Goal: Task Accomplishment & Management: Manage account settings

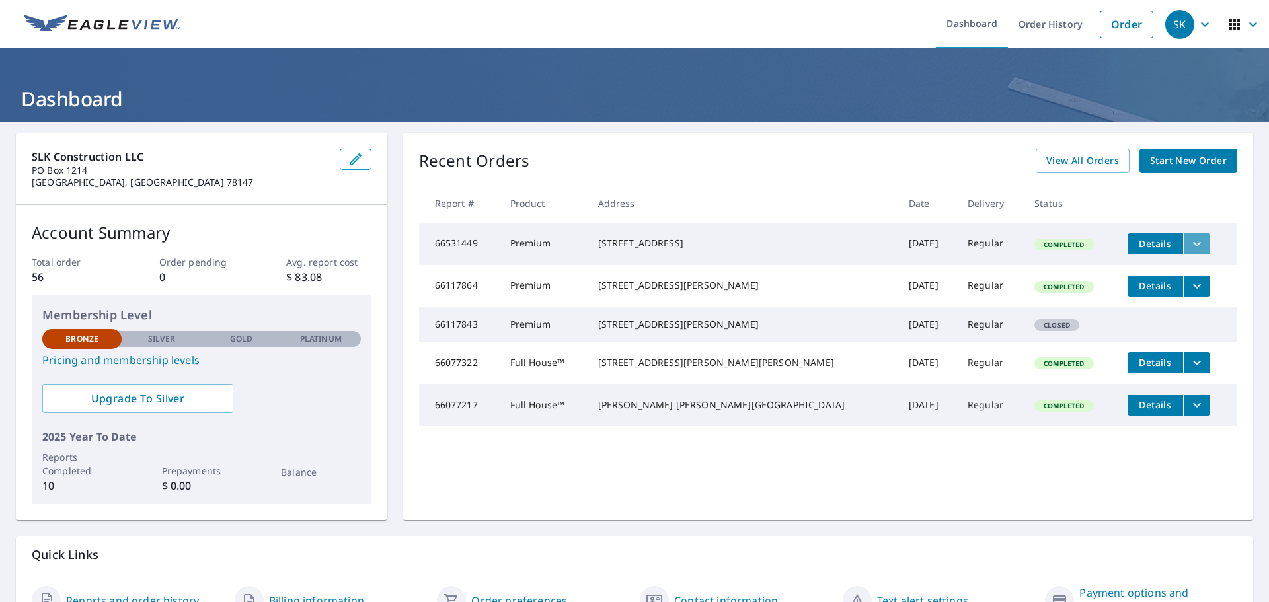
click at [1189, 244] on icon "filesDropdownBtn-66531449" at bounding box center [1197, 244] width 16 height 16
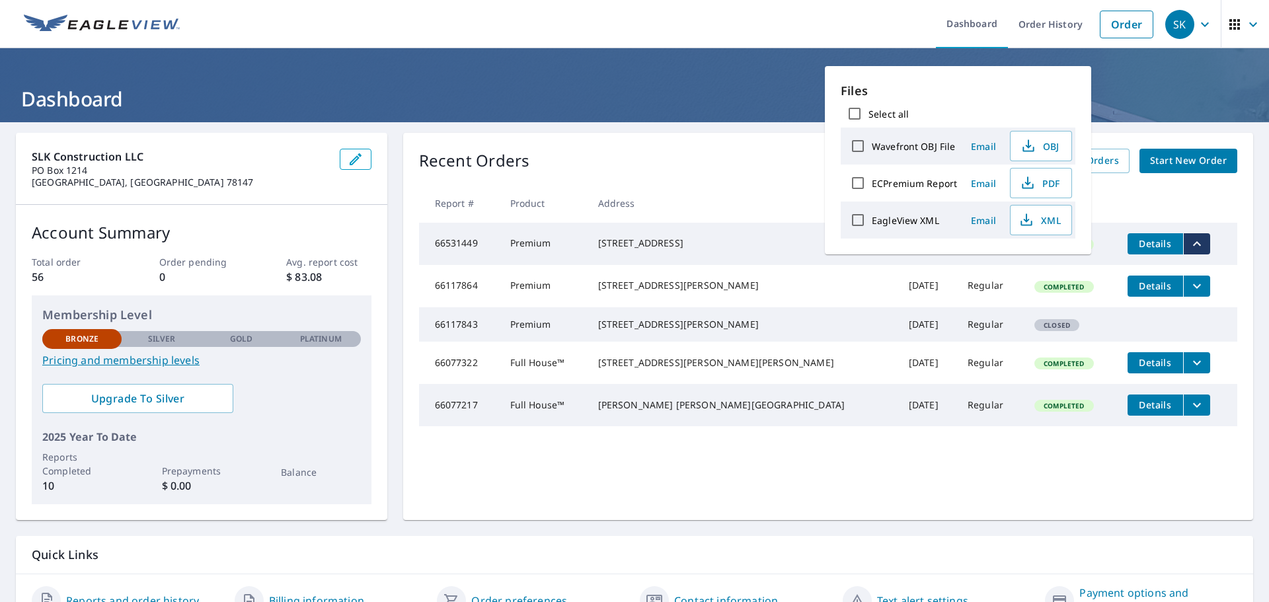
click at [744, 260] on td "[STREET_ADDRESS]" at bounding box center [743, 244] width 311 height 42
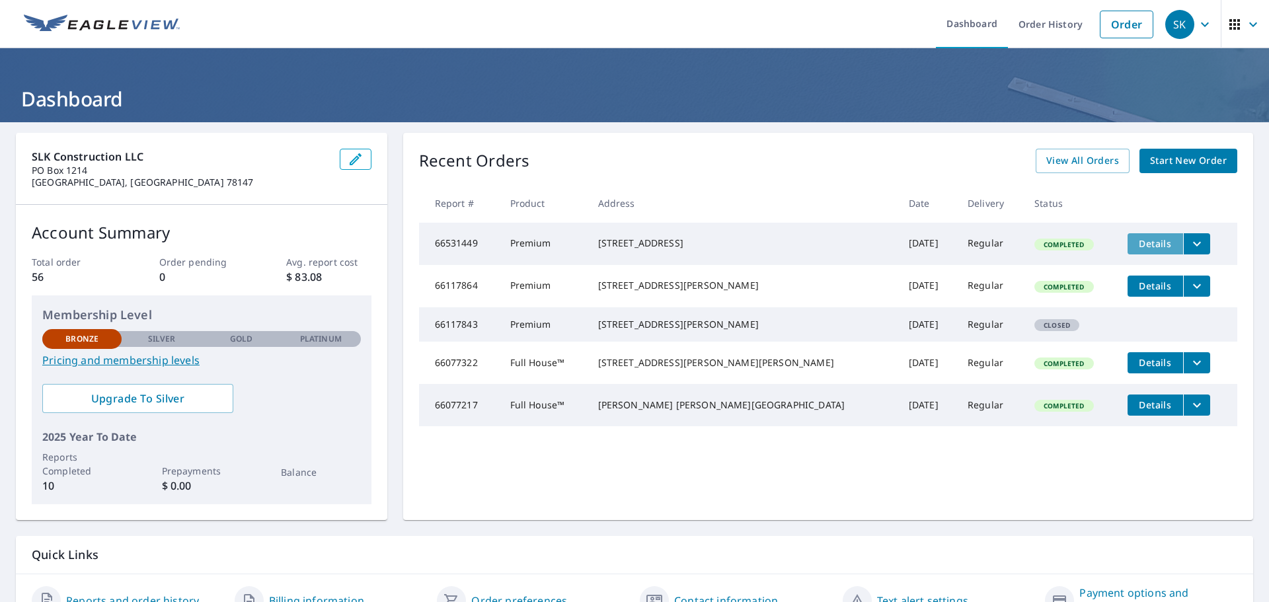
click at [1128, 250] on button "Details" at bounding box center [1156, 243] width 56 height 21
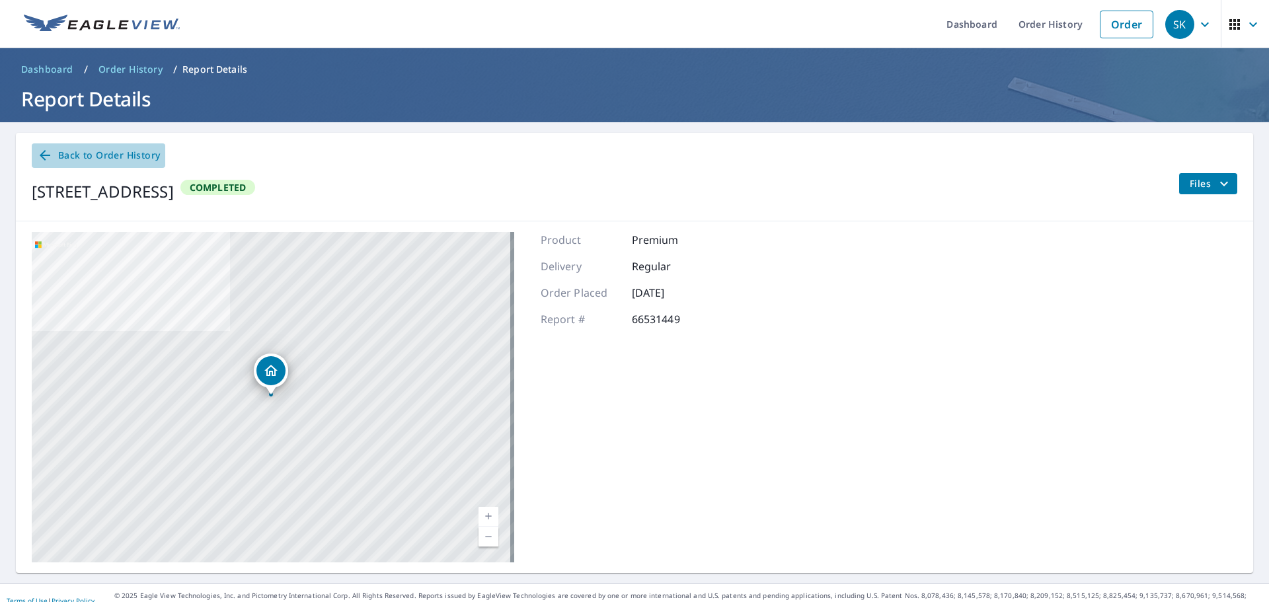
click at [54, 147] on span "Back to Order History" at bounding box center [98, 155] width 123 height 17
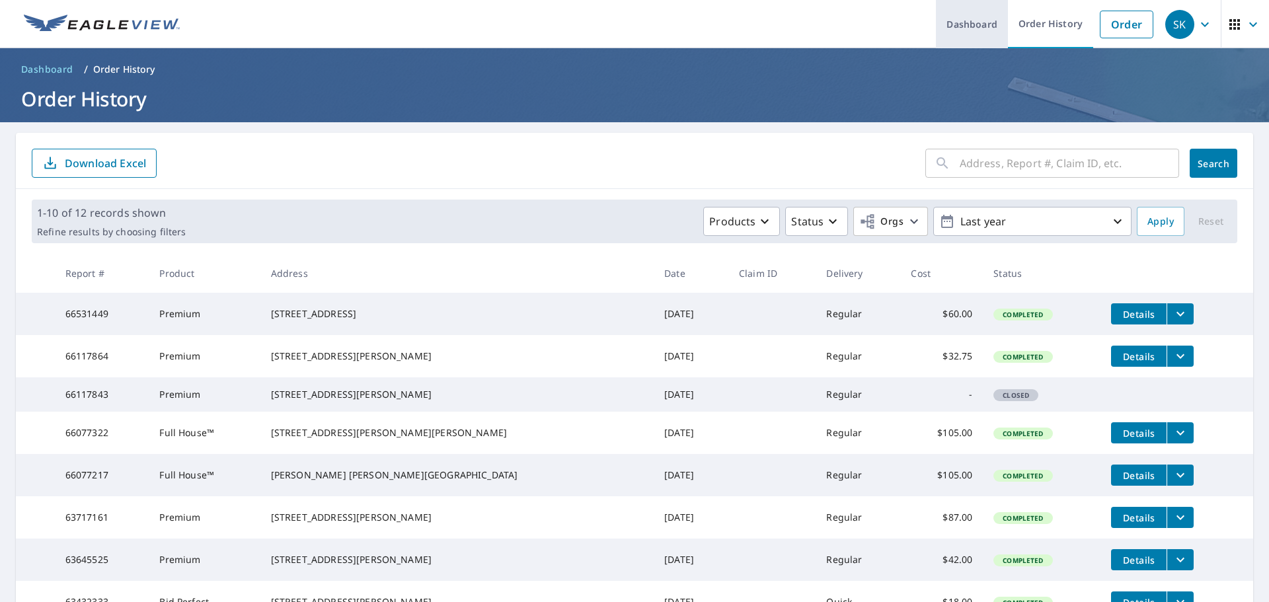
click at [957, 25] on link "Dashboard" at bounding box center [972, 24] width 72 height 48
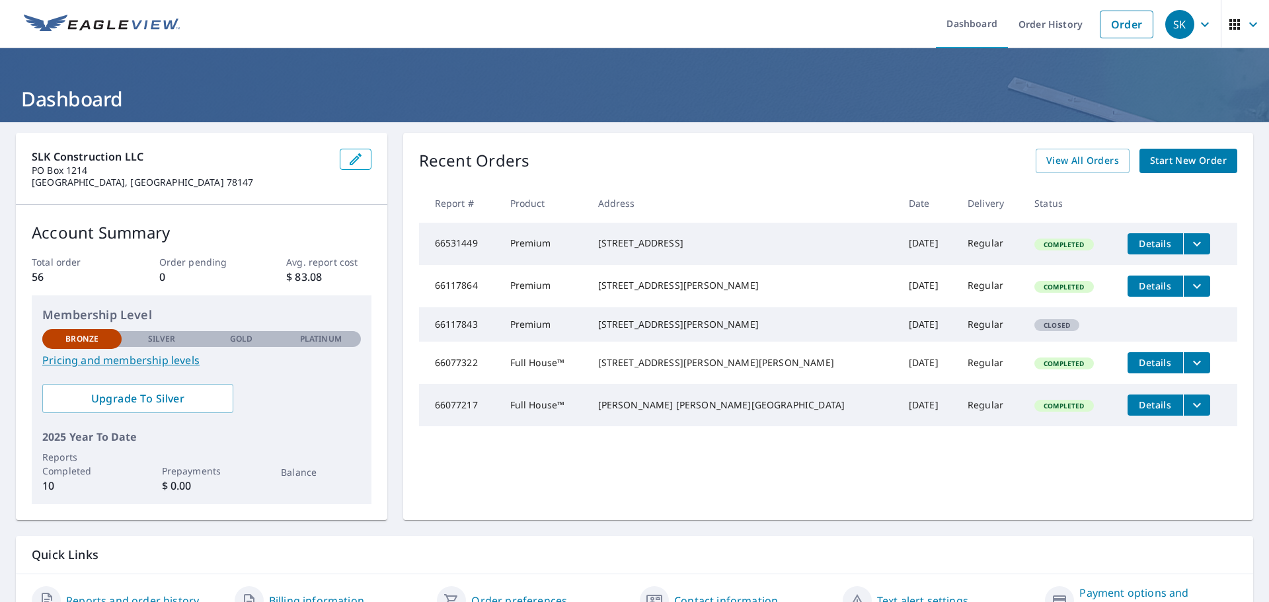
click at [1199, 28] on icon "button" at bounding box center [1205, 25] width 16 height 16
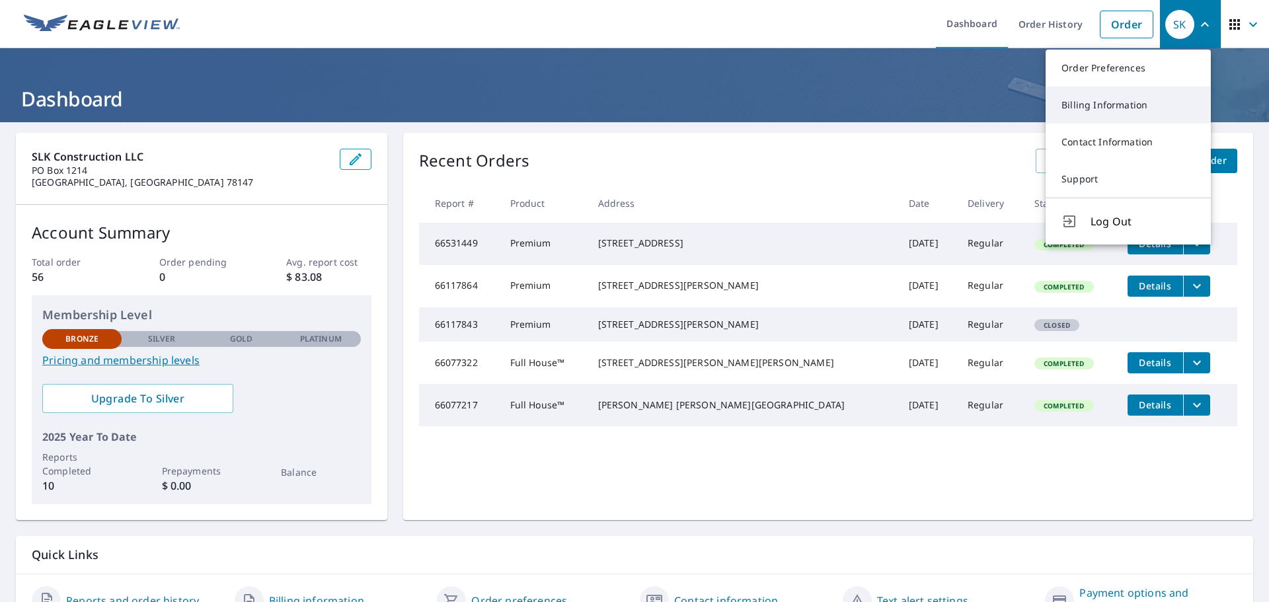
click at [1131, 106] on link "Billing Information" at bounding box center [1128, 105] width 165 height 37
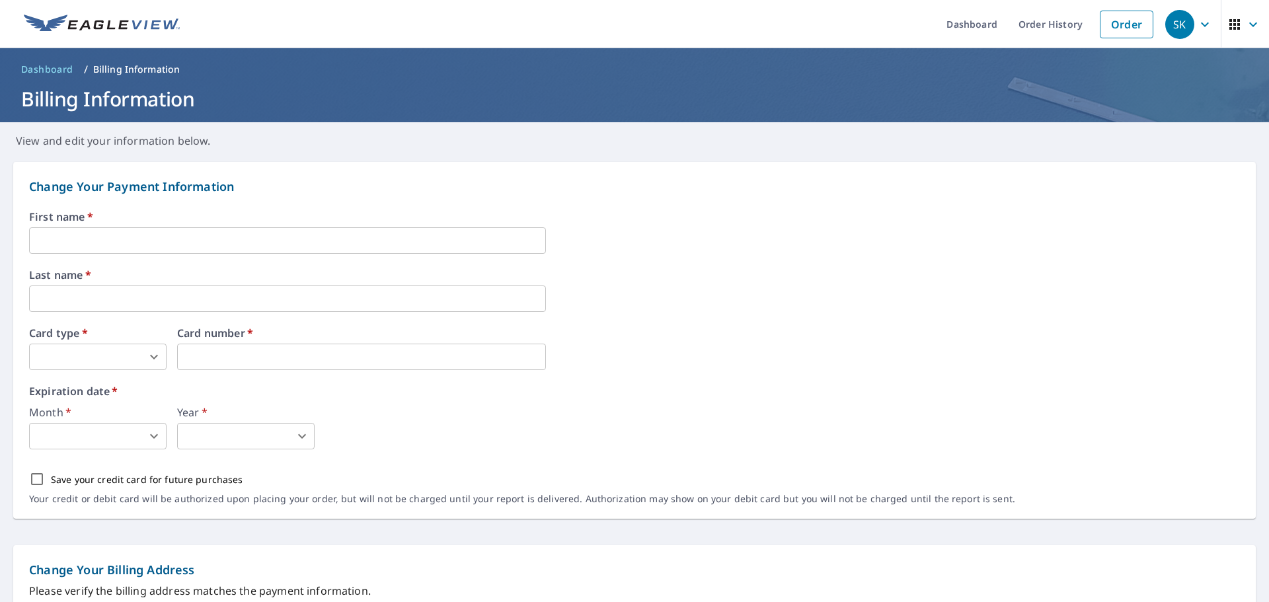
click at [1234, 26] on span "button" at bounding box center [1245, 25] width 37 height 32
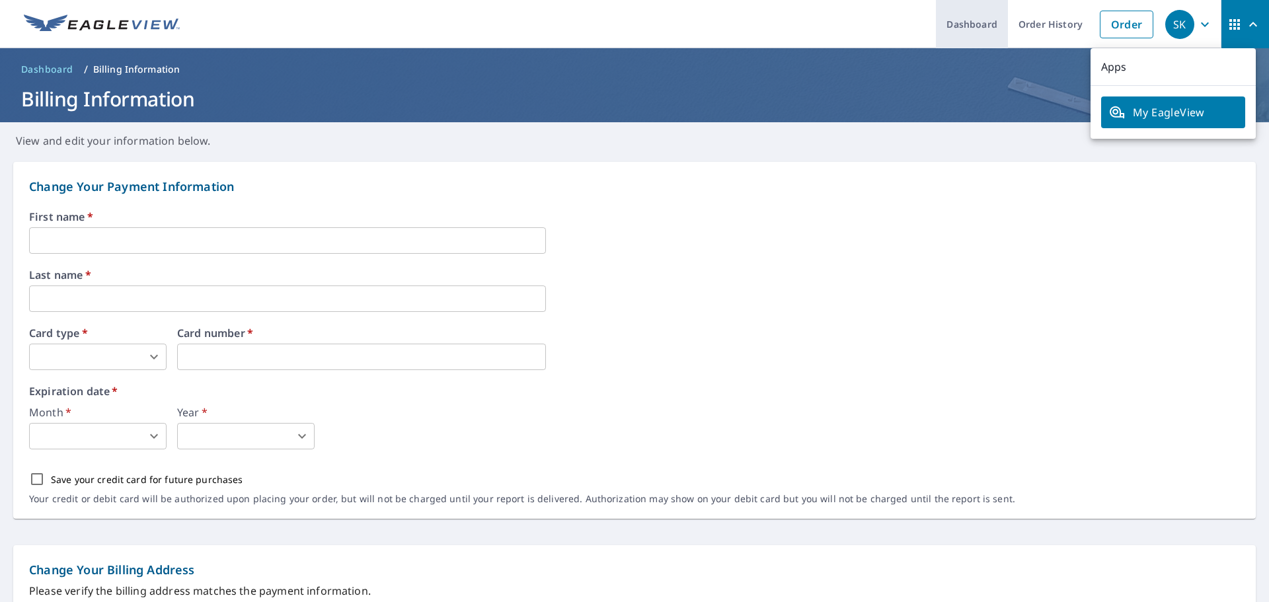
click at [960, 33] on link "Dashboard" at bounding box center [972, 24] width 72 height 48
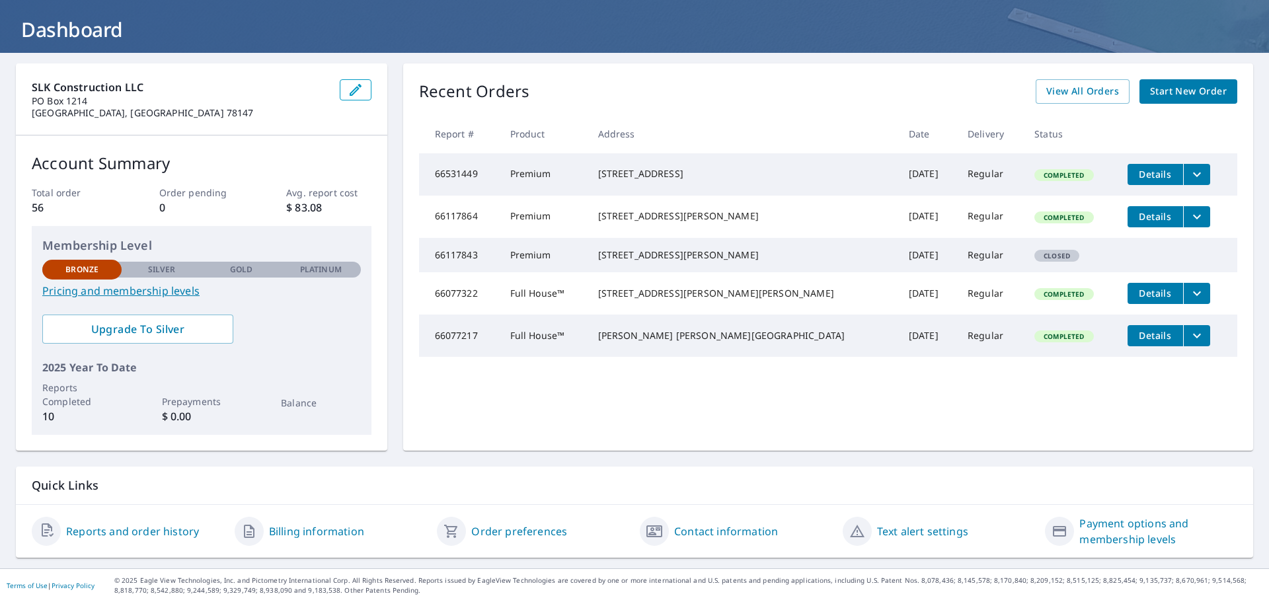
scroll to position [69, 0]
click at [1189, 174] on icon "filesDropdownBtn-66531449" at bounding box center [1197, 175] width 16 height 16
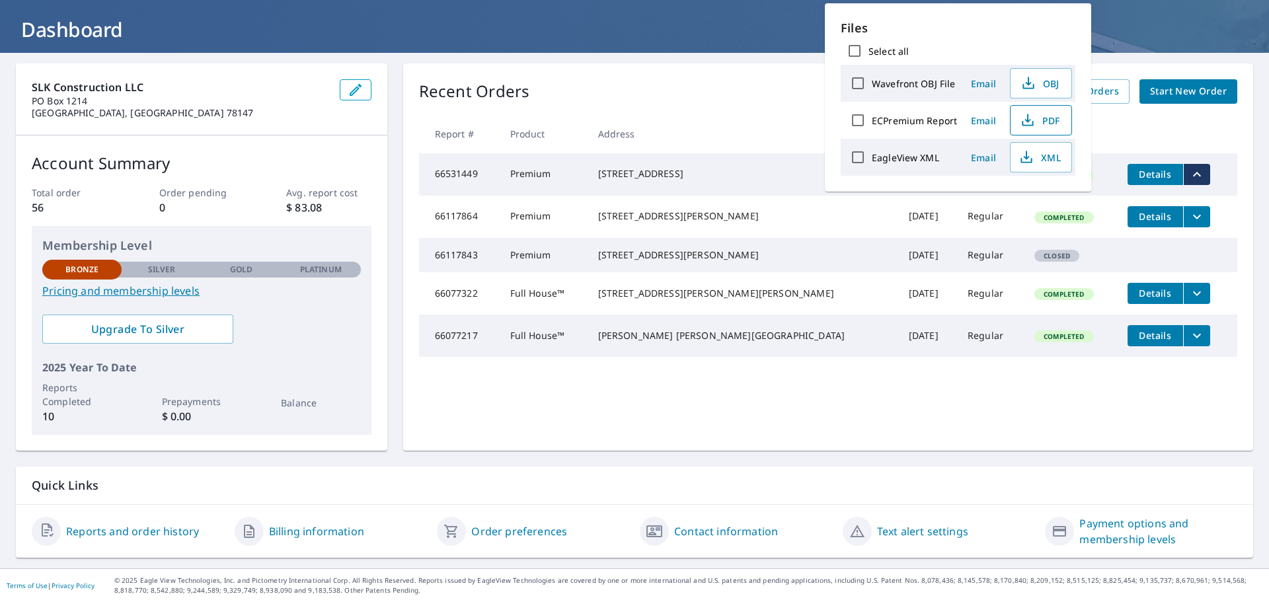
click at [1025, 124] on icon "button" at bounding box center [1028, 120] width 16 height 16
